Goal: Information Seeking & Learning: Check status

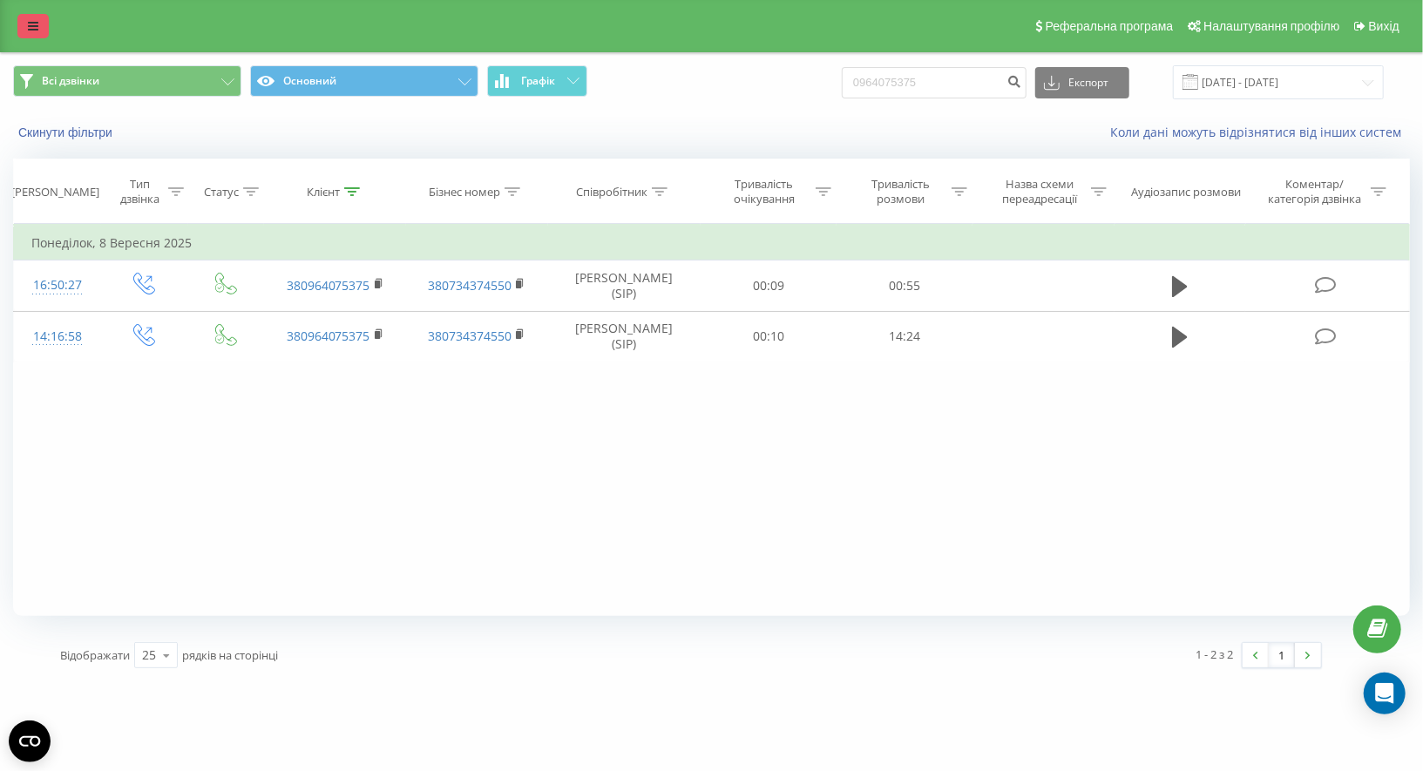
click at [36, 25] on icon at bounding box center [33, 26] width 10 height 12
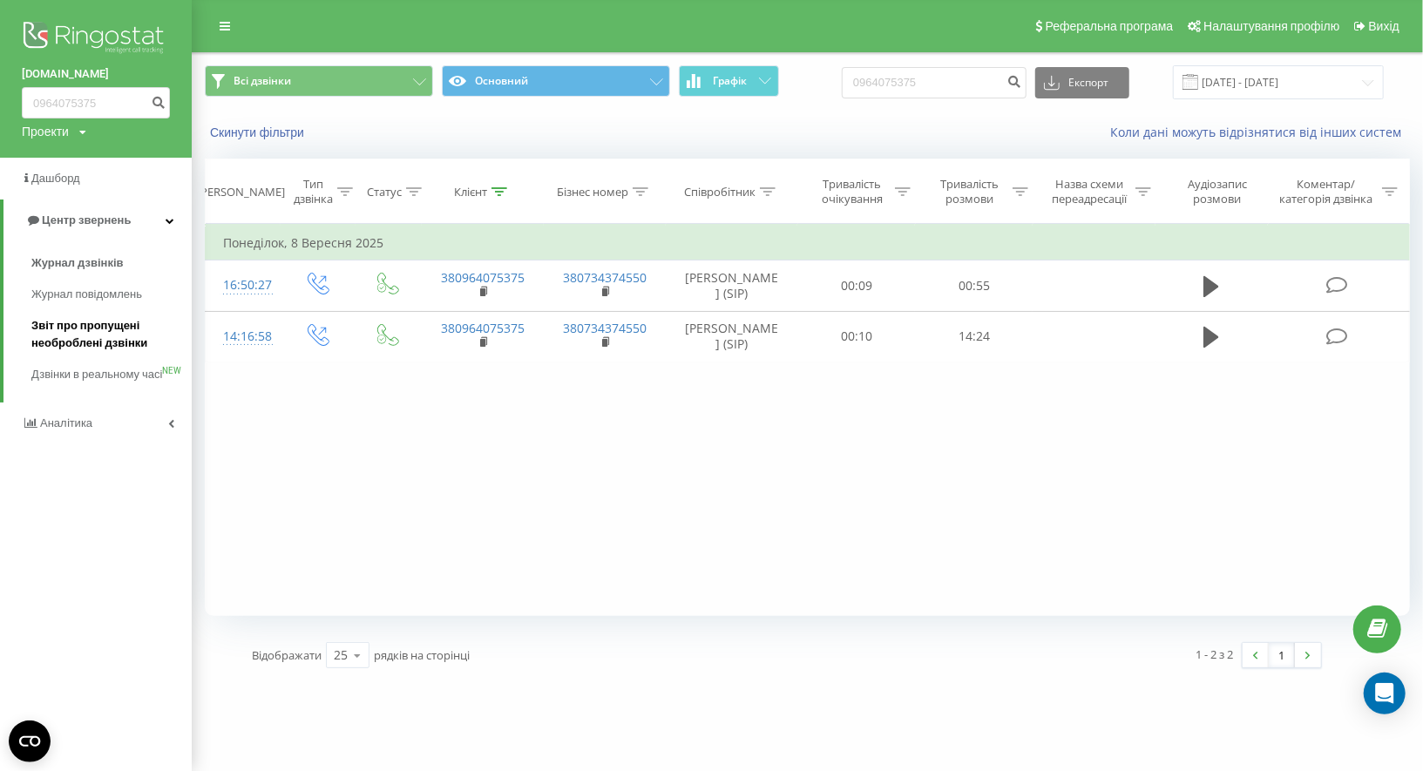
click at [101, 340] on span "Звіт про пропущені необроблені дзвінки" at bounding box center [107, 334] width 152 height 35
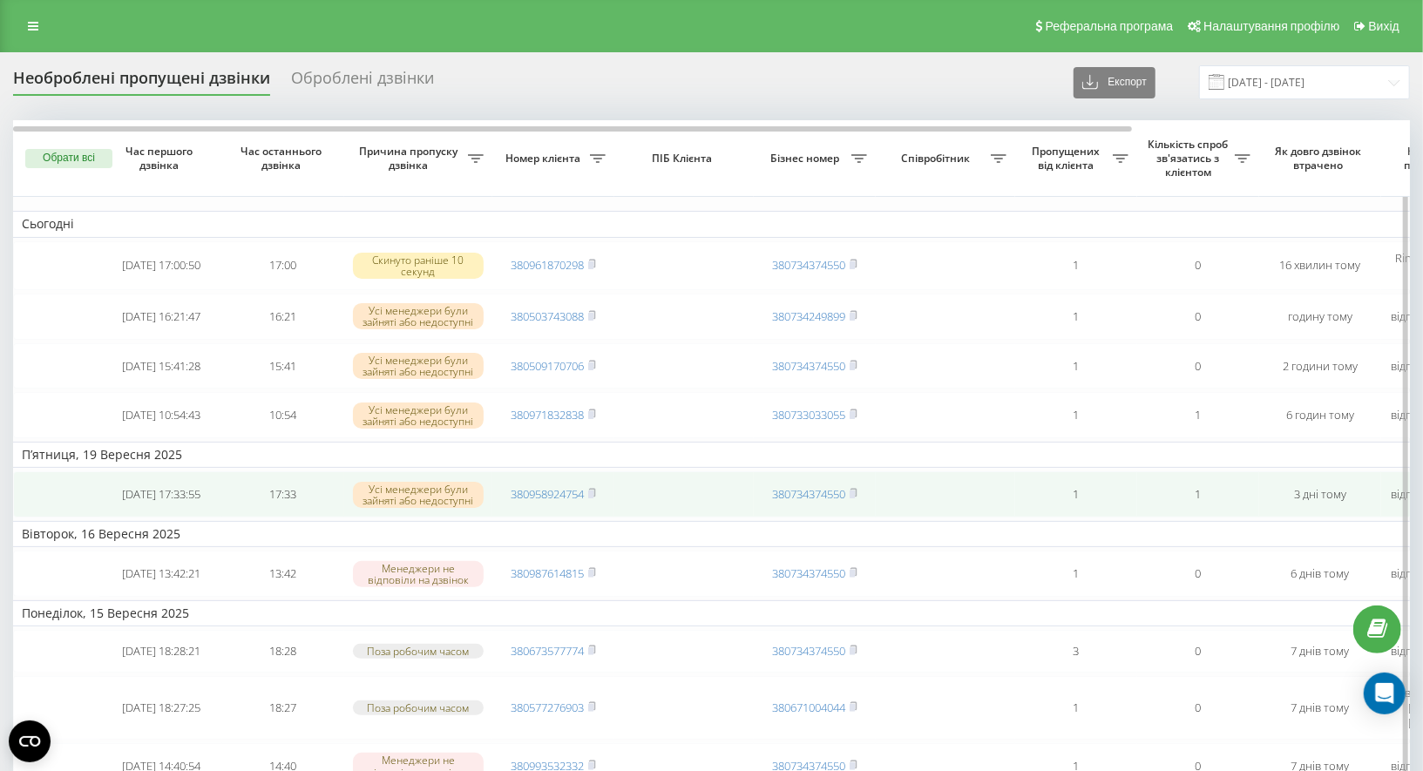
scroll to position [0, 2]
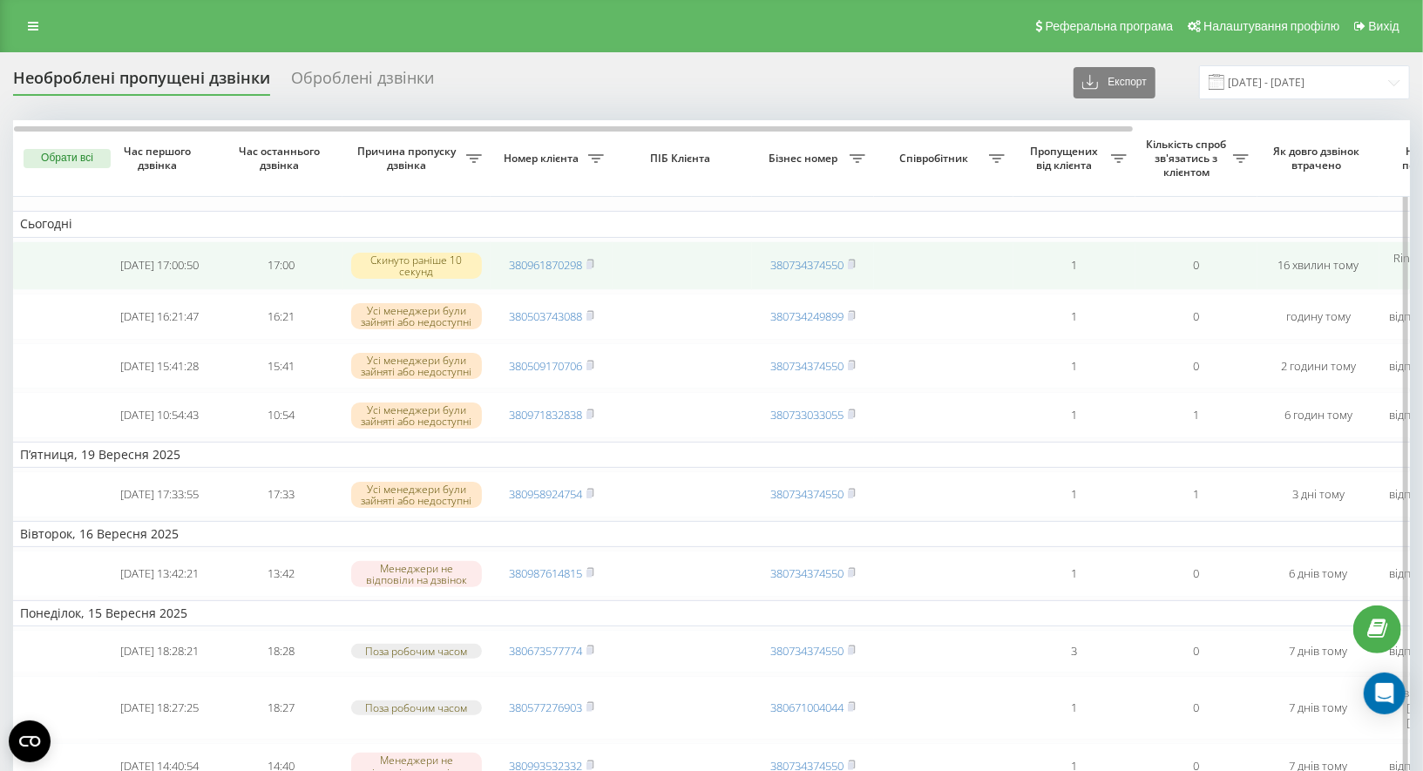
click at [598, 260] on td "380961870298" at bounding box center [551, 265] width 122 height 49
click at [593, 260] on icon at bounding box center [590, 264] width 6 height 8
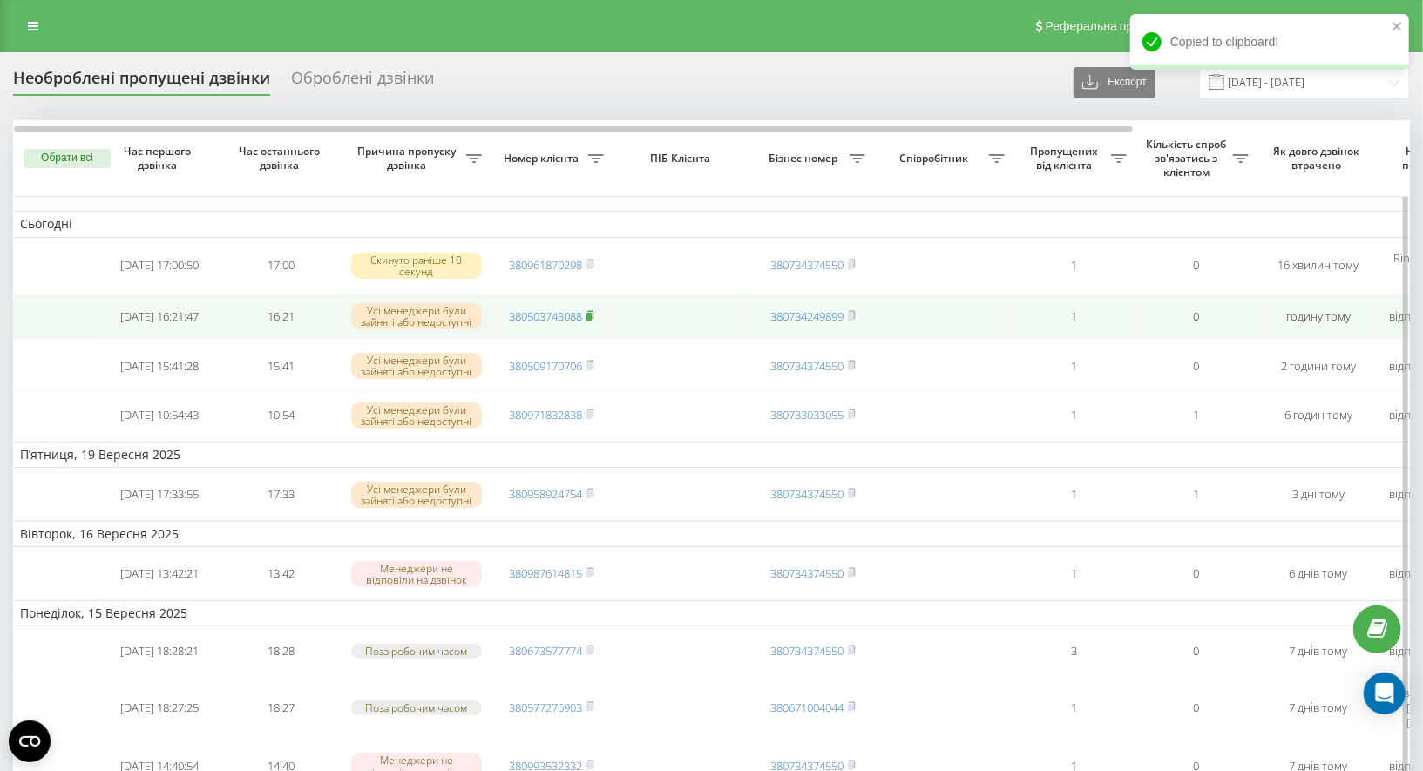
click at [591, 316] on rect at bounding box center [588, 317] width 5 height 8
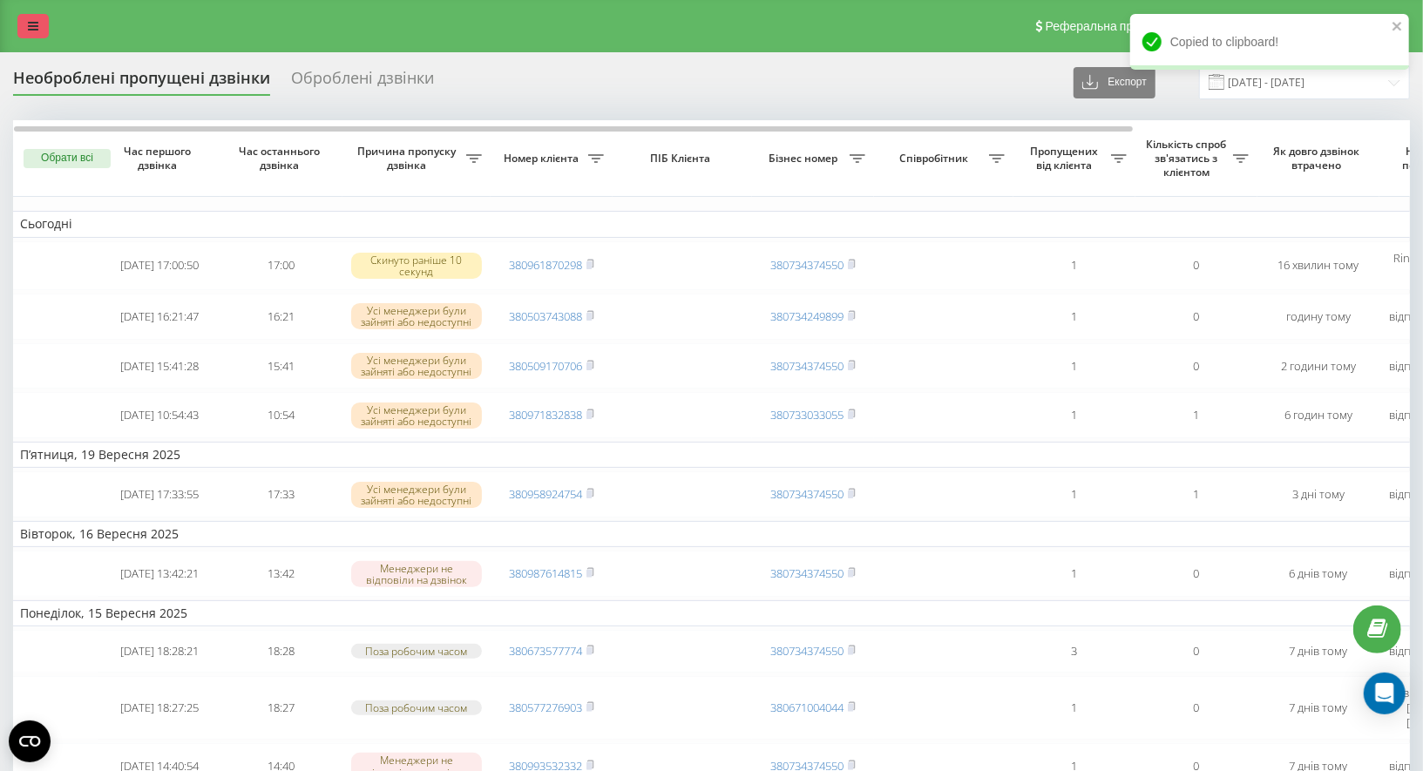
click at [35, 24] on icon at bounding box center [33, 26] width 10 height 12
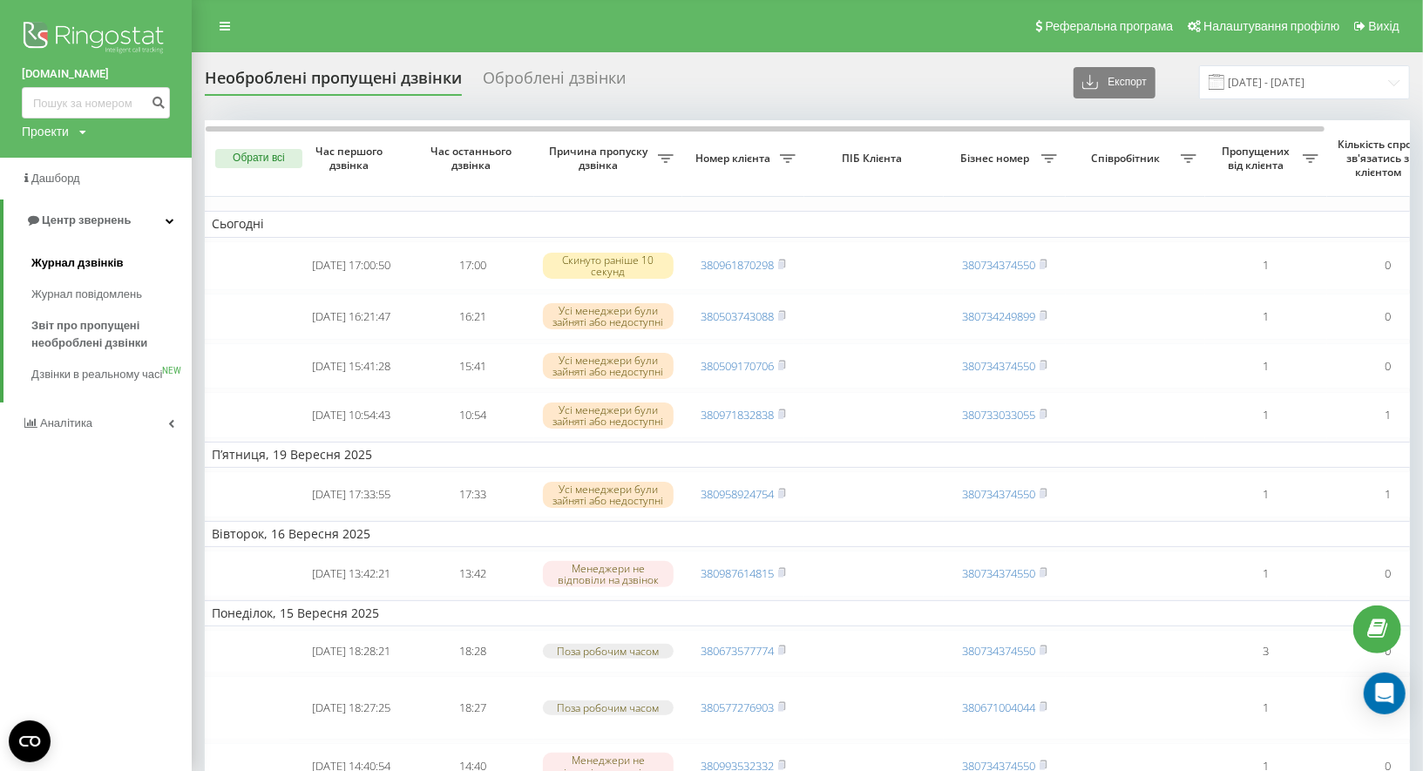
click at [92, 267] on span "Журнал дзвінків" at bounding box center [77, 262] width 92 height 17
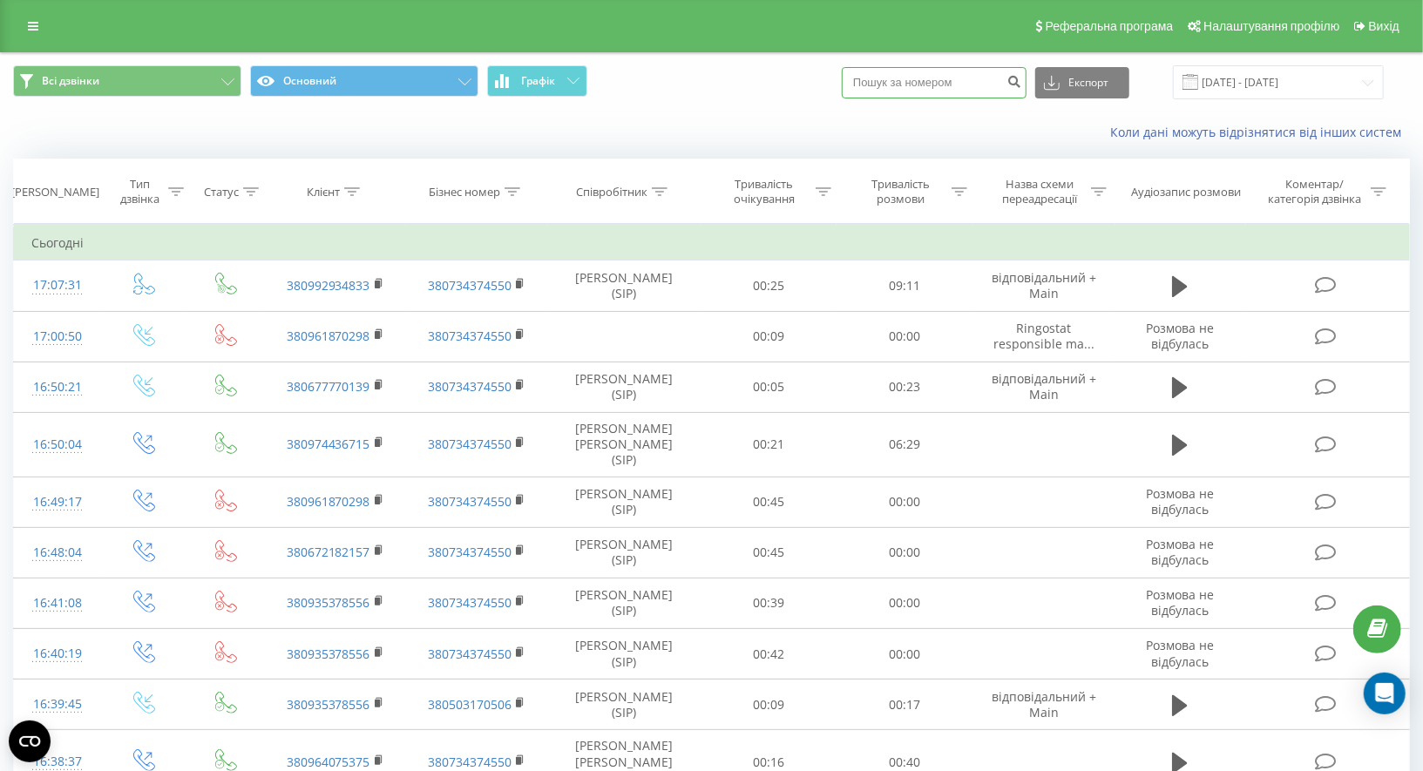
click at [936, 84] on input at bounding box center [933, 82] width 185 height 31
paste input "380503743088"
type input "380503743088"
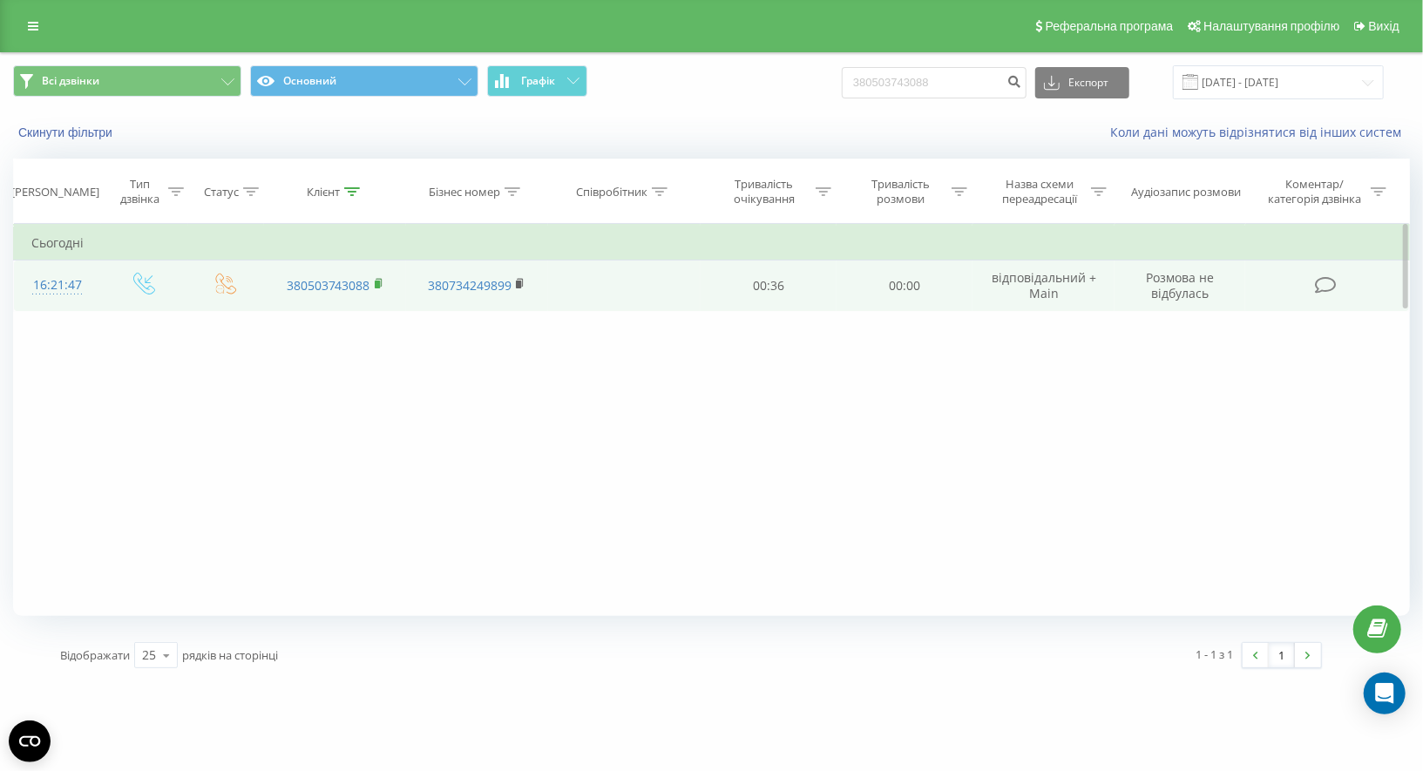
click at [375, 281] on rect at bounding box center [377, 284] width 5 height 8
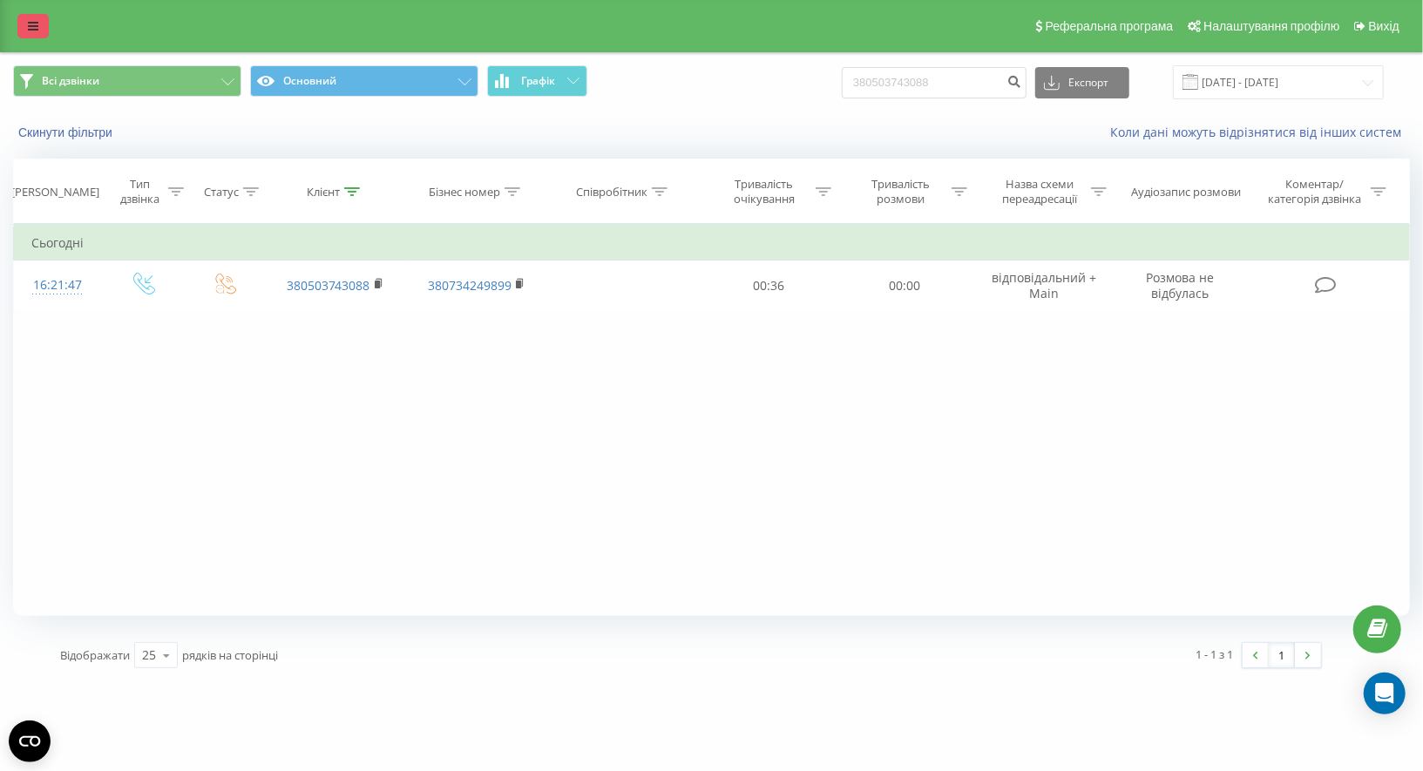
click at [37, 24] on icon at bounding box center [33, 26] width 10 height 12
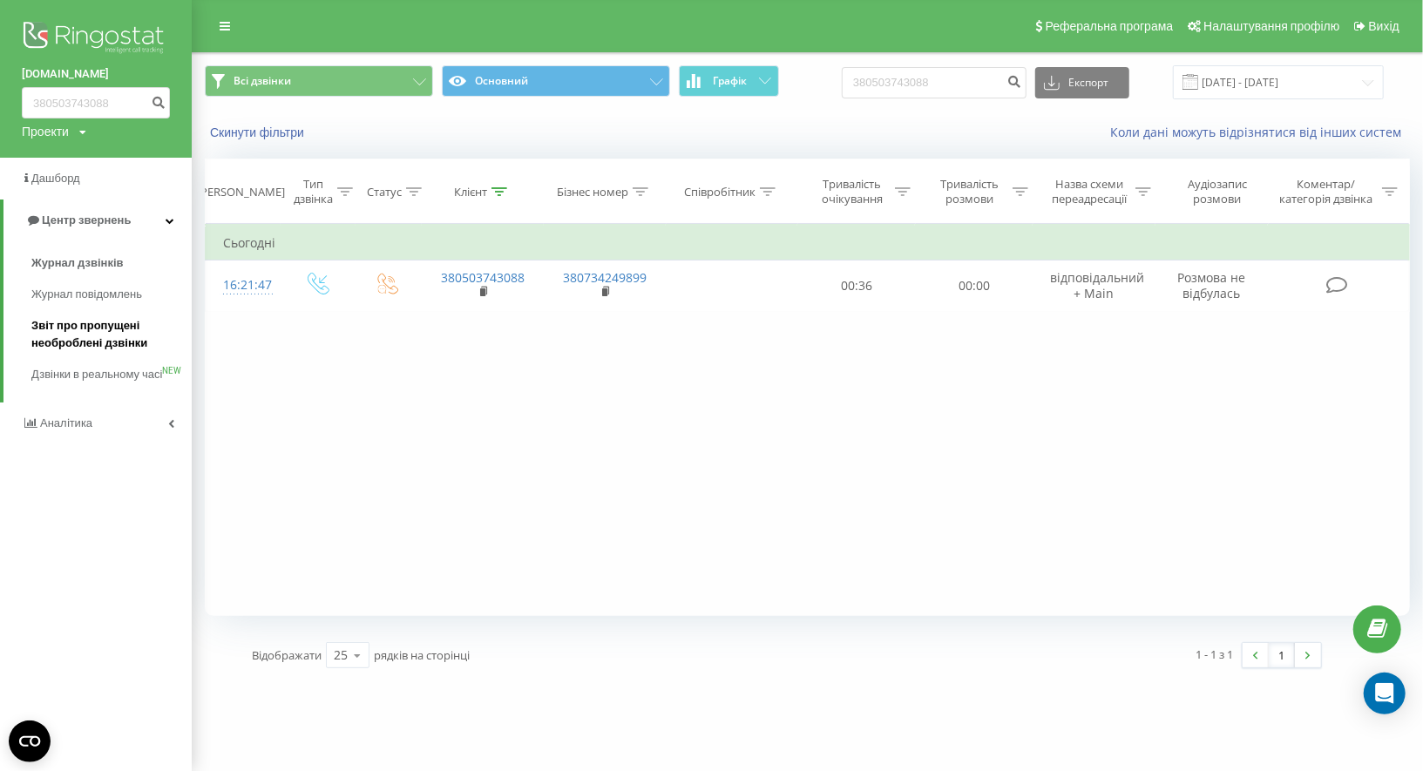
click at [98, 341] on span "Звіт про пропущені необроблені дзвінки" at bounding box center [107, 334] width 152 height 35
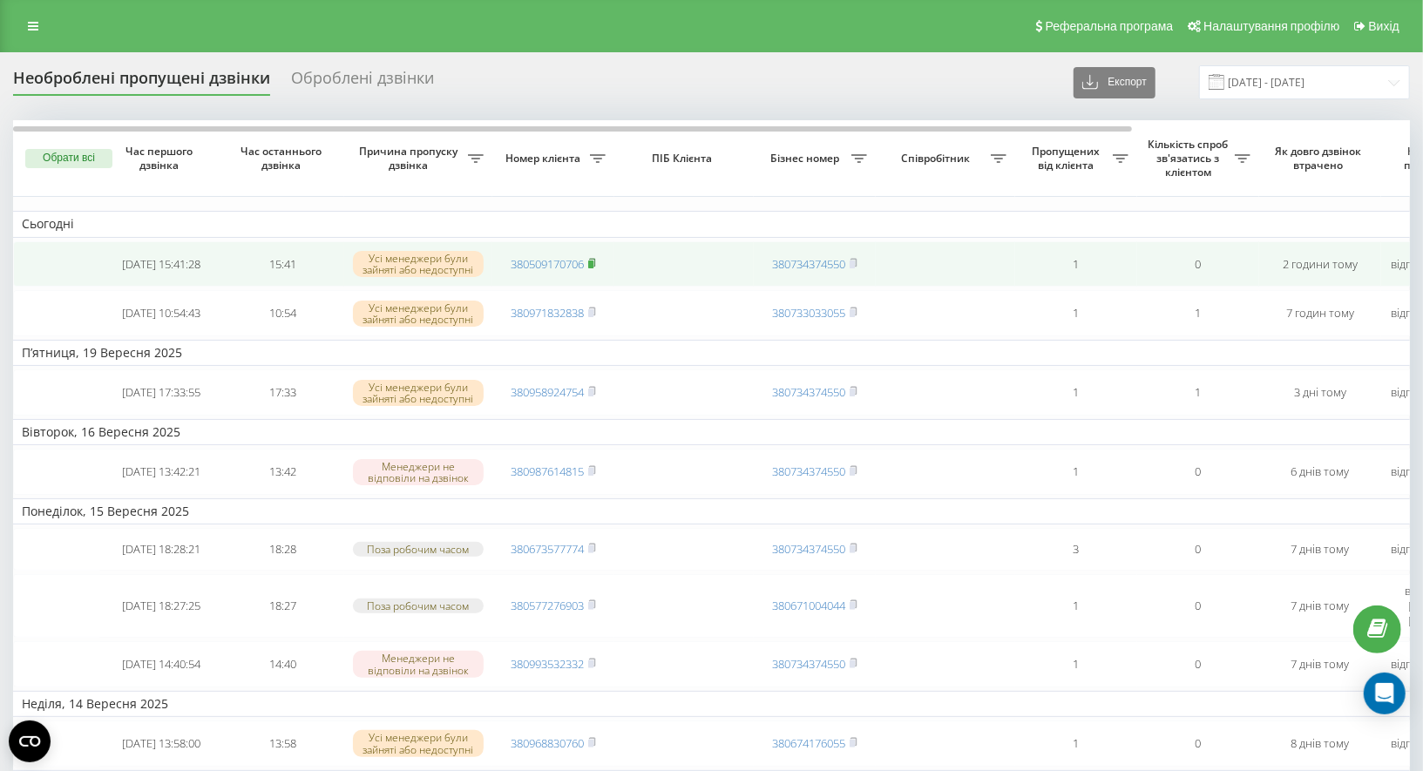
click at [593, 261] on rect at bounding box center [590, 264] width 5 height 8
